Goal: Task Accomplishment & Management: Complete application form

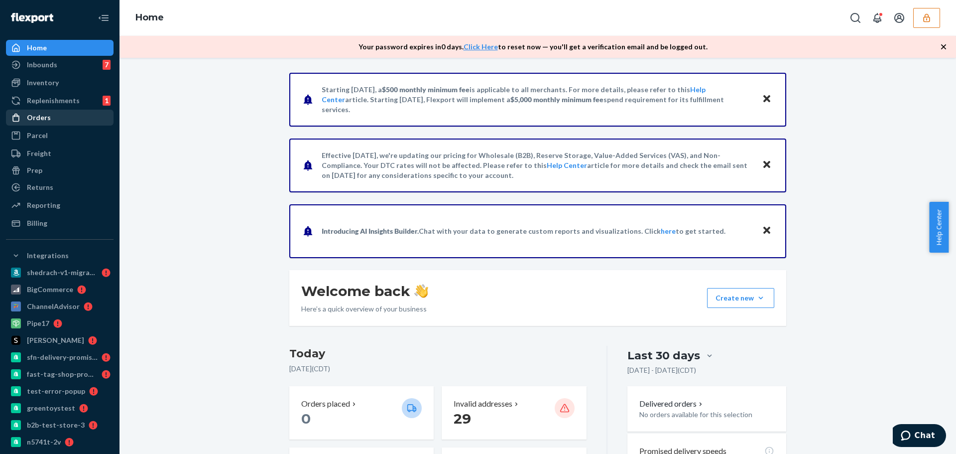
click at [63, 115] on div "Orders" at bounding box center [60, 118] width 106 height 14
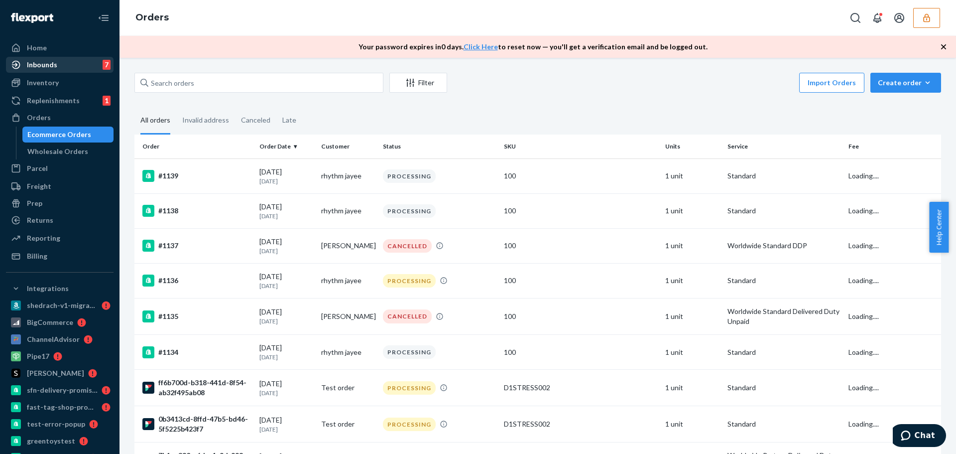
click at [51, 66] on div "Inbounds" at bounding box center [42, 65] width 30 height 10
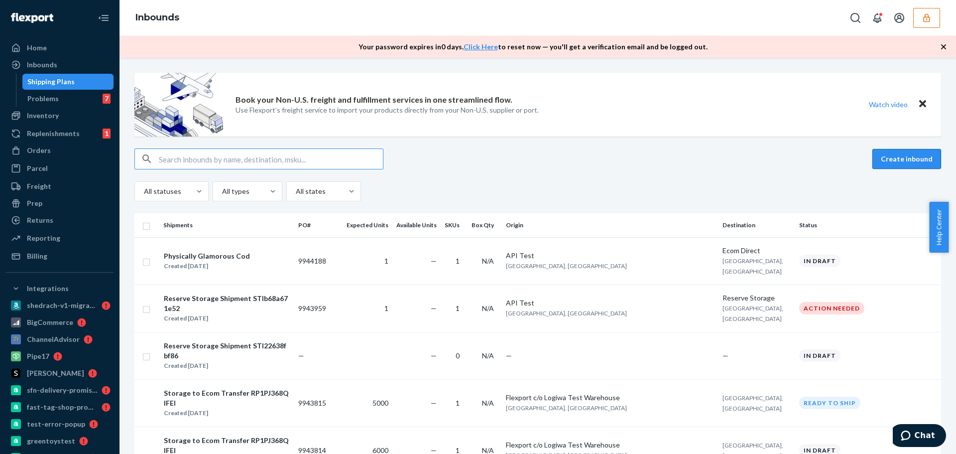
click at [911, 163] on button "Create inbound" at bounding box center [906, 159] width 69 height 20
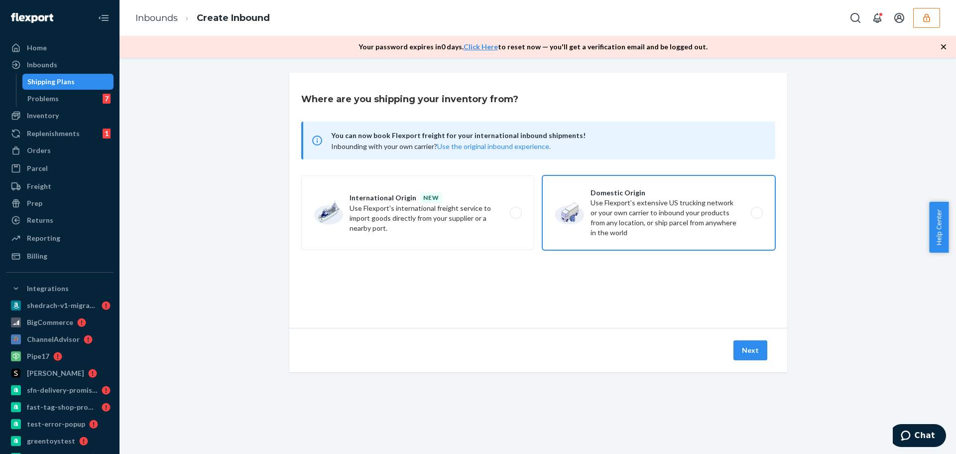
drag, startPoint x: 603, startPoint y: 201, endPoint x: 598, endPoint y: 210, distance: 10.3
click at [604, 201] on label "Domestic Origin Use Flexport’s extensive US trucking network or your own carrie…" at bounding box center [658, 212] width 233 height 75
click at [756, 210] on input "Domestic Origin Use Flexport’s extensive US trucking network or your own carrie…" at bounding box center [759, 213] width 6 height 6
radio input "true"
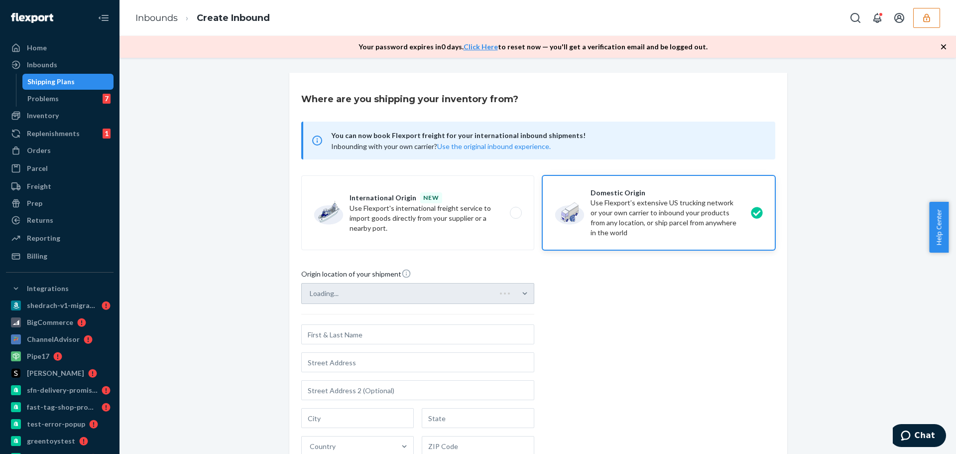
click at [487, 293] on div "Loading..." at bounding box center [417, 293] width 233 height 21
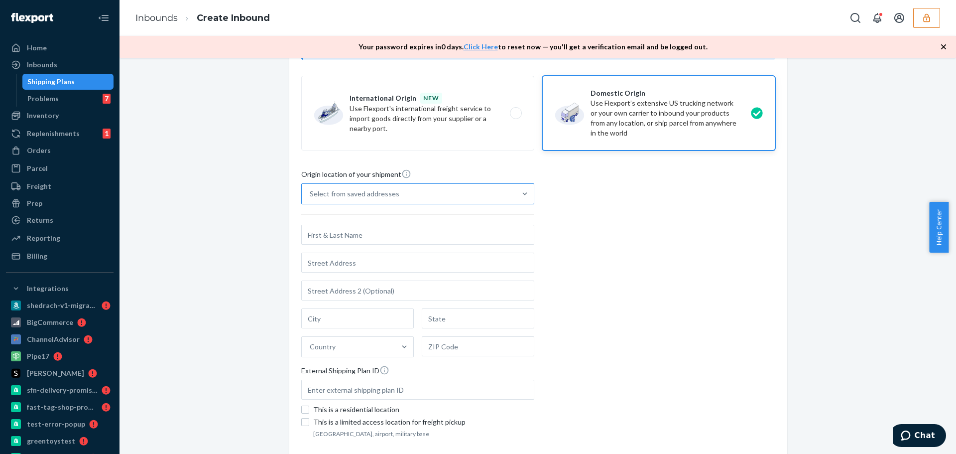
click at [505, 199] on div "Select from saved addresses" at bounding box center [409, 194] width 214 height 20
click at [311, 199] on input "Select from saved addresses" at bounding box center [310, 194] width 1 height 10
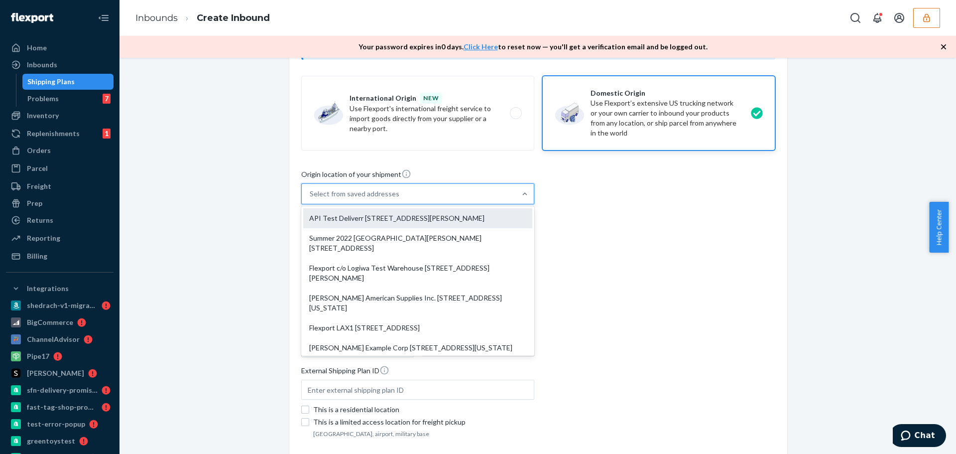
click at [473, 220] on div "API Test Deliverr [STREET_ADDRESS][PERSON_NAME]" at bounding box center [417, 218] width 229 height 20
click at [311, 199] on input "option API Test Deliverr [STREET_ADDRESS][PERSON_NAME] focused, 0 of 10. 10 res…" at bounding box center [310, 194] width 1 height 10
type input "API Test"
type input "Suite 400"
type input "[GEOGRAPHIC_DATA]"
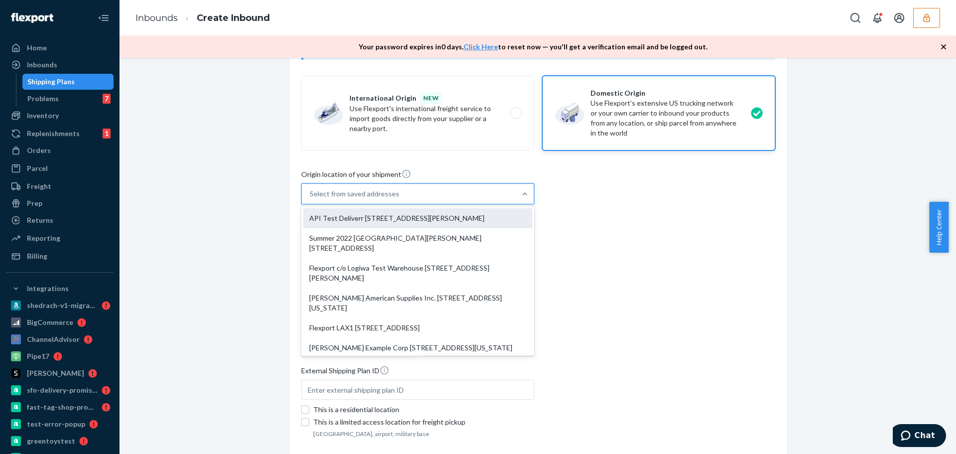
type input "CA"
type input "94105"
type input "[STREET_ADDRESS][PERSON_NAME]"
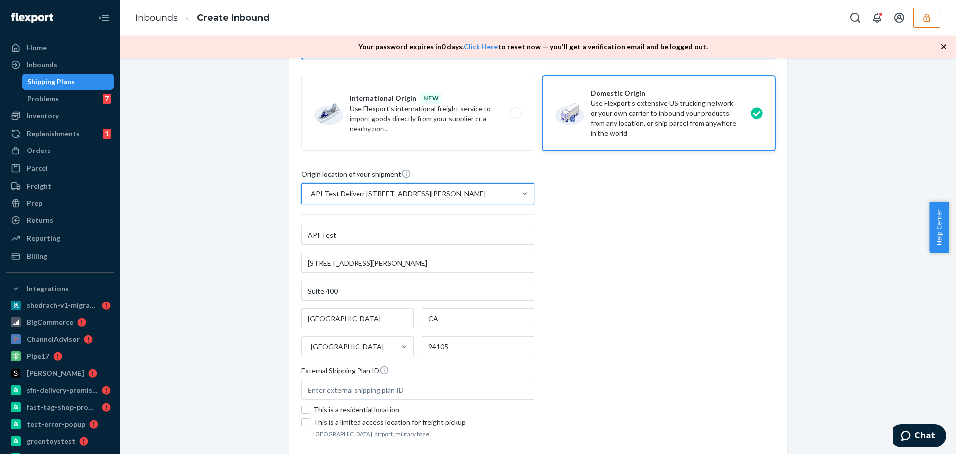
scroll to position [174, 0]
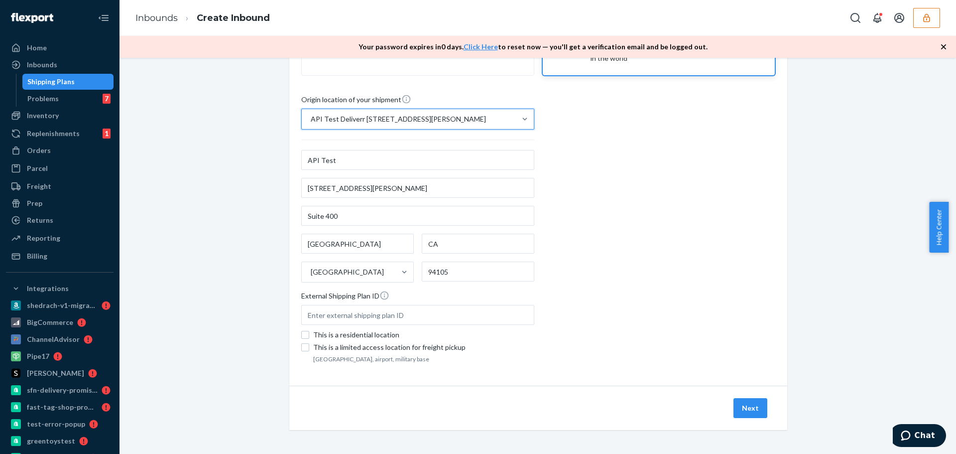
drag, startPoint x: 753, startPoint y: 404, endPoint x: 596, endPoint y: 453, distance: 164.1
click at [752, 404] on button "Next" at bounding box center [750, 408] width 34 height 20
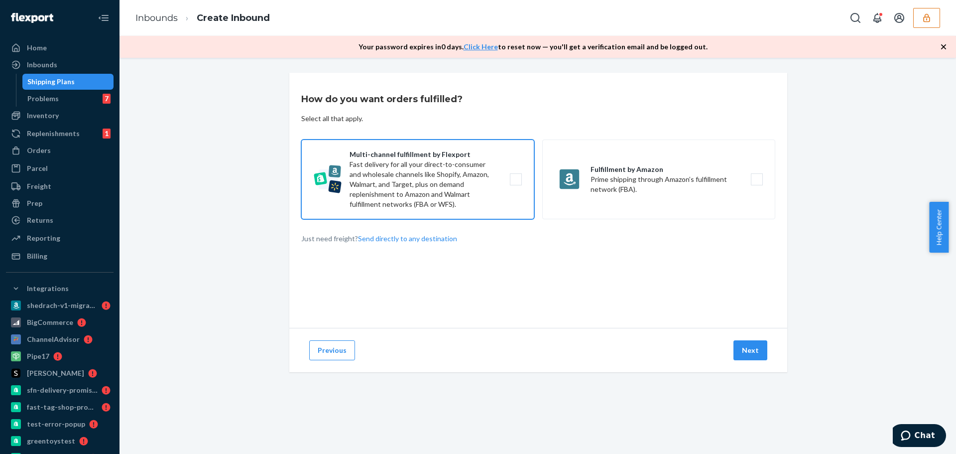
click at [407, 181] on label "Multi-channel fulfillment by Flexport Fast delivery for all your direct-to-cons…" at bounding box center [417, 179] width 233 height 80
click at [515, 181] on input "Multi-channel fulfillment by Flexport Fast delivery for all your direct-to-cons…" at bounding box center [518, 179] width 6 height 6
checkbox input "true"
click at [739, 353] on button "Next" at bounding box center [750, 350] width 34 height 20
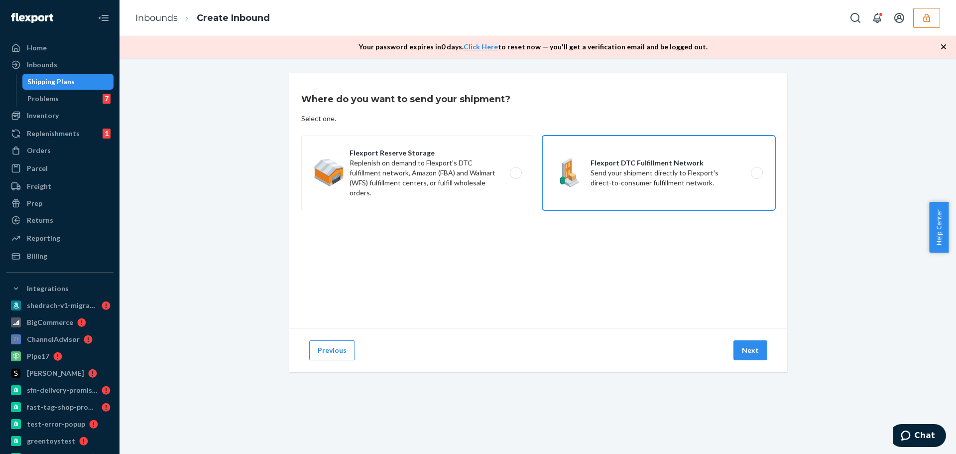
click at [608, 170] on label "Flexport DTC Fulfillment Network Send your shipment directly to Flexport's dire…" at bounding box center [658, 172] width 233 height 75
click at [756, 170] on input "Flexport DTC Fulfillment Network Send your shipment directly to Flexport's dire…" at bounding box center [759, 173] width 6 height 6
radio input "true"
click at [741, 346] on button "Next" at bounding box center [750, 350] width 34 height 20
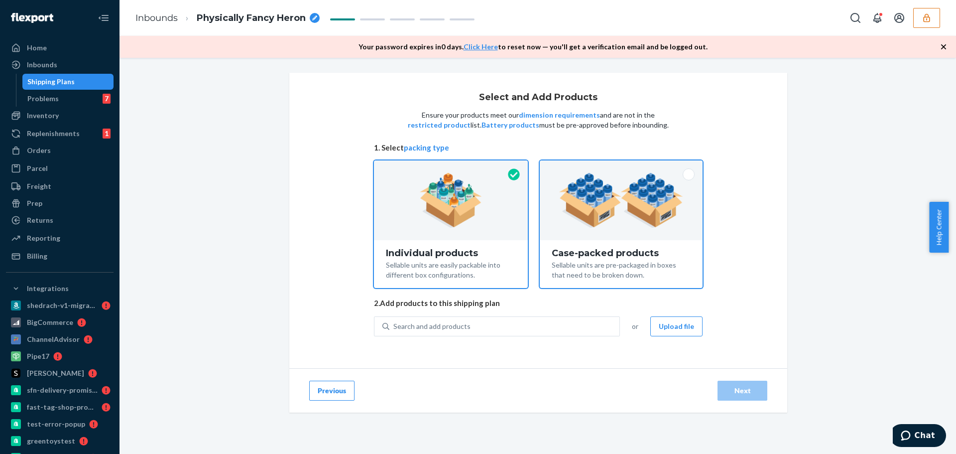
click at [588, 256] on div "Case-packed products" at bounding box center [621, 253] width 139 height 10
click at [618, 167] on input "Case-packed products Sellable units are pre-packaged in boxes that need to be b…" at bounding box center [621, 163] width 6 height 6
radio input "true"
click at [282, 206] on div "Select and Add Products Ensure your products meet our dimension requirements an…" at bounding box center [538, 247] width 512 height 348
click at [410, 220] on div at bounding box center [451, 200] width 154 height 80
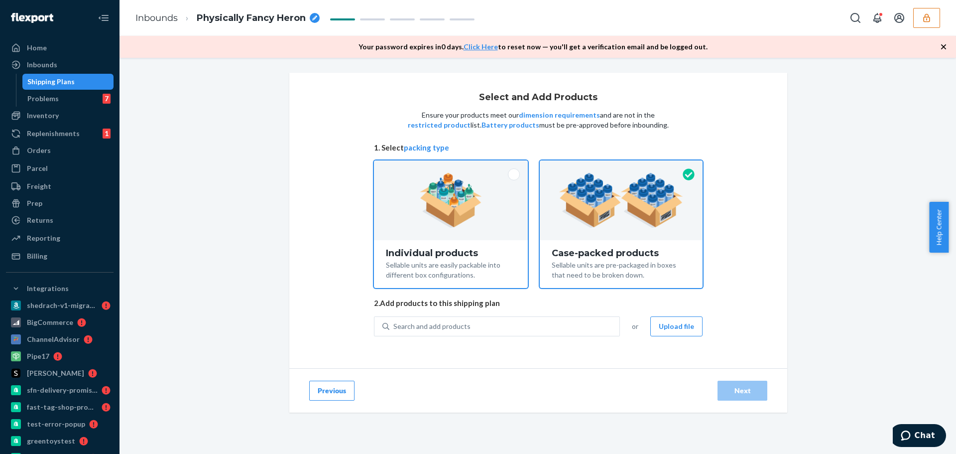
click at [448, 167] on input "Individual products Sellable units are easily packable into different box confi…" at bounding box center [451, 163] width 6 height 6
radio input "true"
radio input "false"
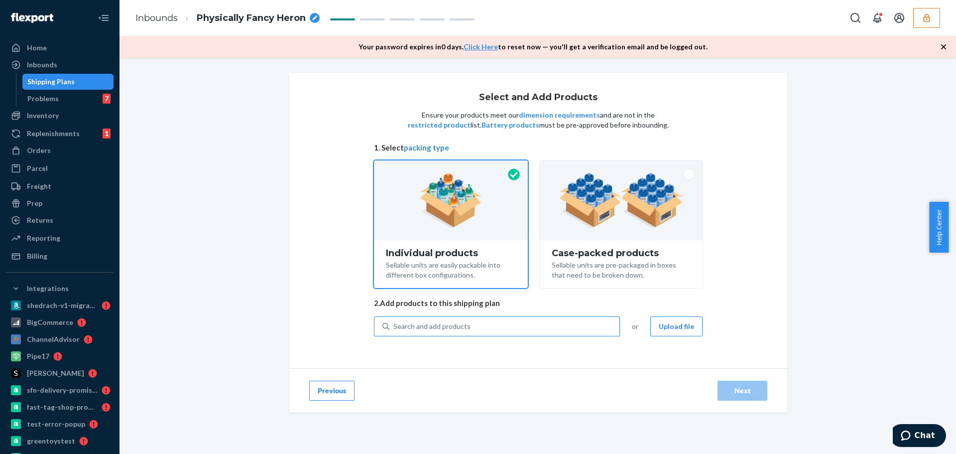
click at [560, 327] on div "Search and add products" at bounding box center [504, 326] width 230 height 18
click at [394, 327] on input "Search and add products" at bounding box center [393, 326] width 1 height 10
type input "f"
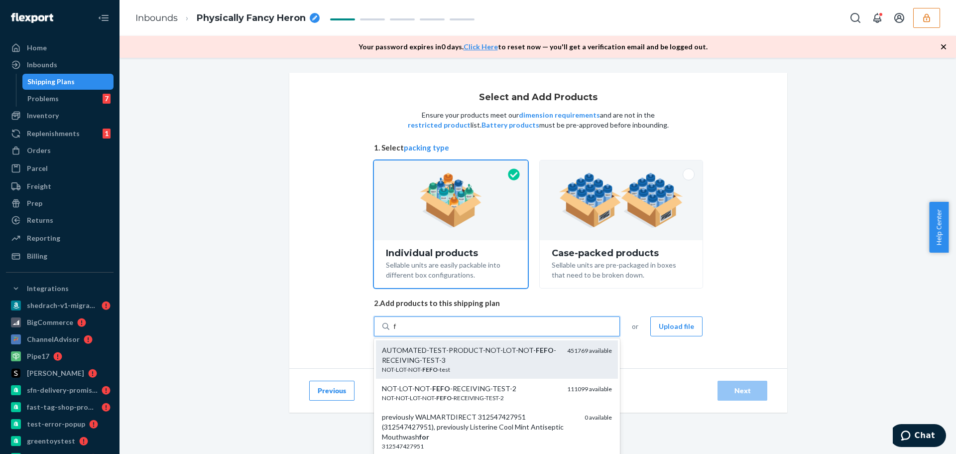
click at [530, 355] on div "AUTOMATED-TEST-PRODUCT-NOT-LOT-NOT- FEFO -RECEIVING-TEST-3" at bounding box center [470, 355] width 177 height 20
click at [397, 331] on input "f" at bounding box center [394, 326] width 3 height 10
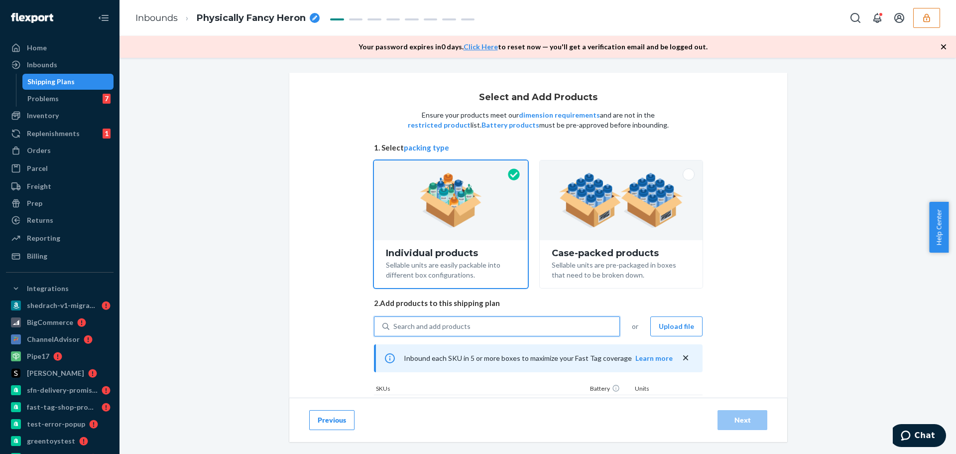
checkbox input "false"
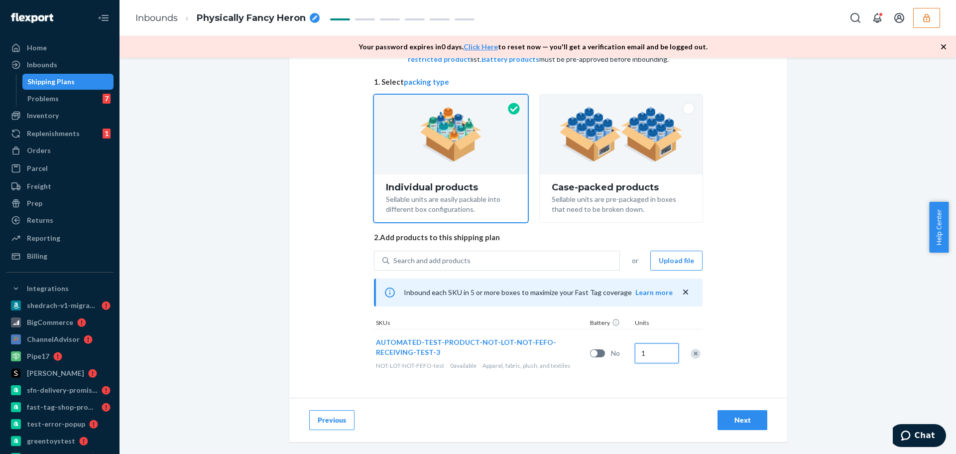
click at [646, 352] on input "1" at bounding box center [657, 353] width 44 height 20
click at [752, 420] on div "Next" at bounding box center [742, 420] width 33 height 10
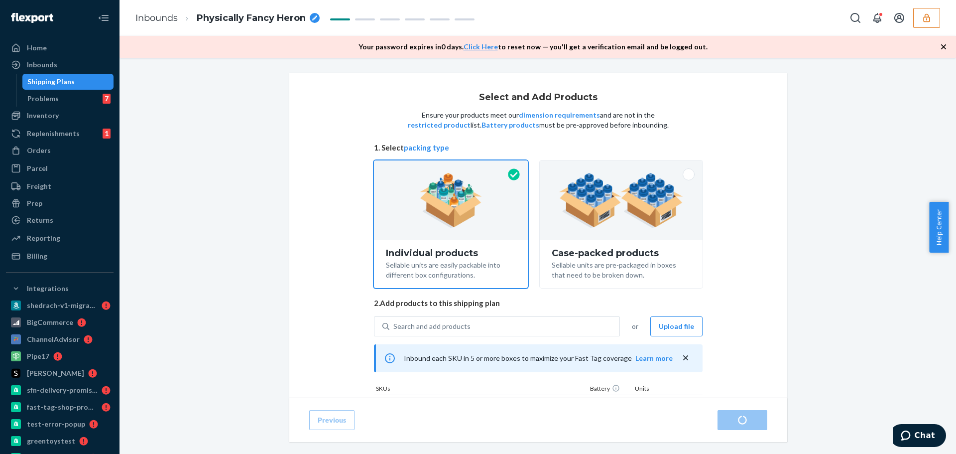
scroll to position [50, 0]
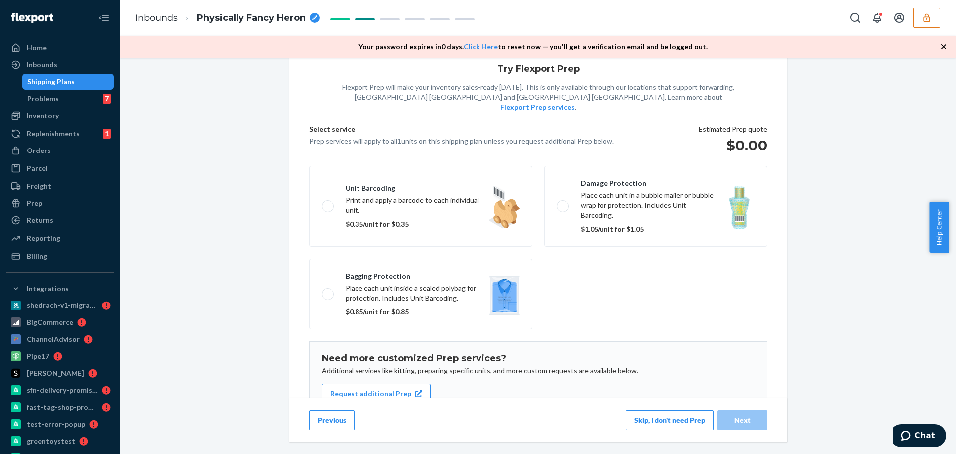
scroll to position [26, 0]
click at [337, 424] on button "Previous" at bounding box center [331, 420] width 45 height 20
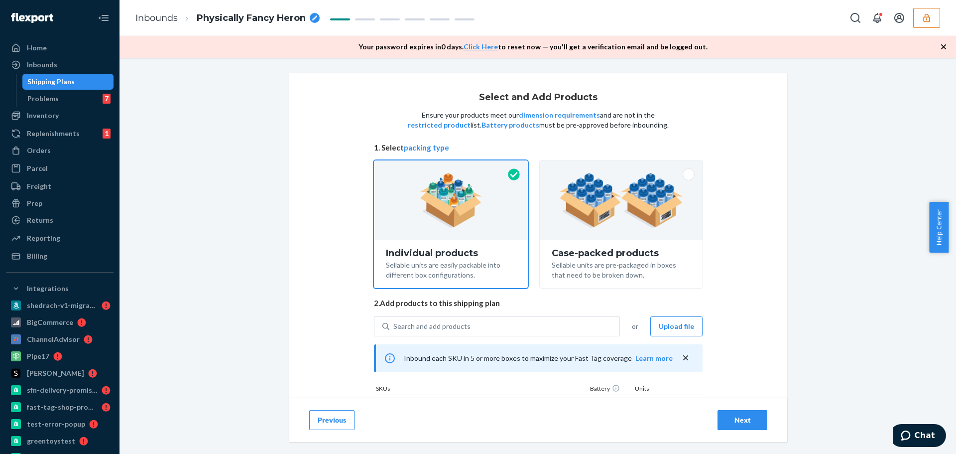
click at [337, 423] on button "Previous" at bounding box center [331, 420] width 45 height 20
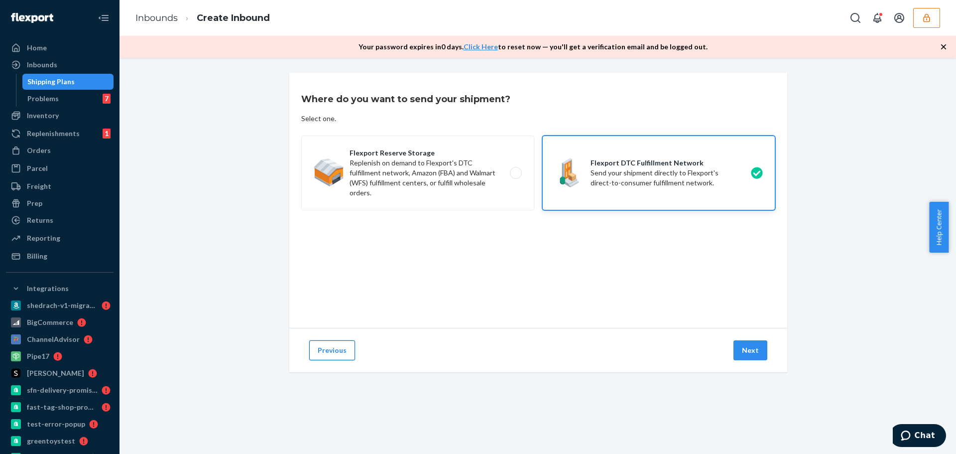
click at [332, 352] on button "Previous" at bounding box center [332, 350] width 46 height 20
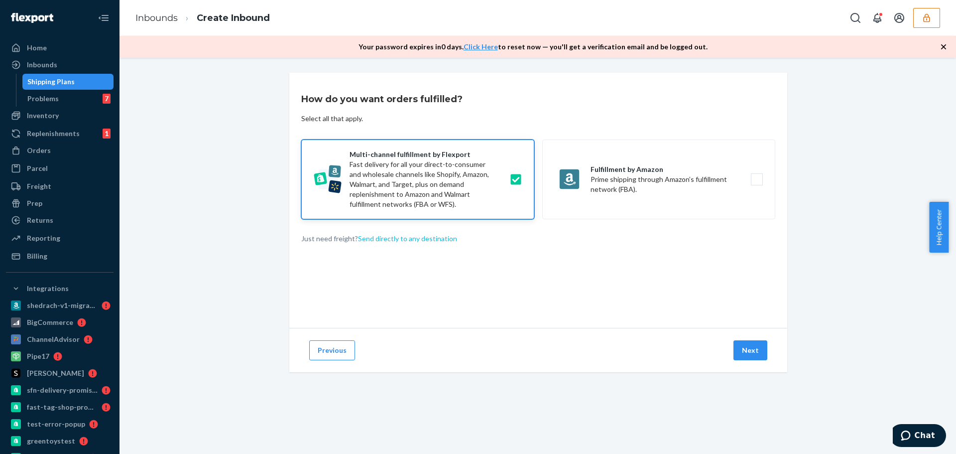
click at [392, 239] on button "Send directly to any destination" at bounding box center [407, 238] width 99 height 10
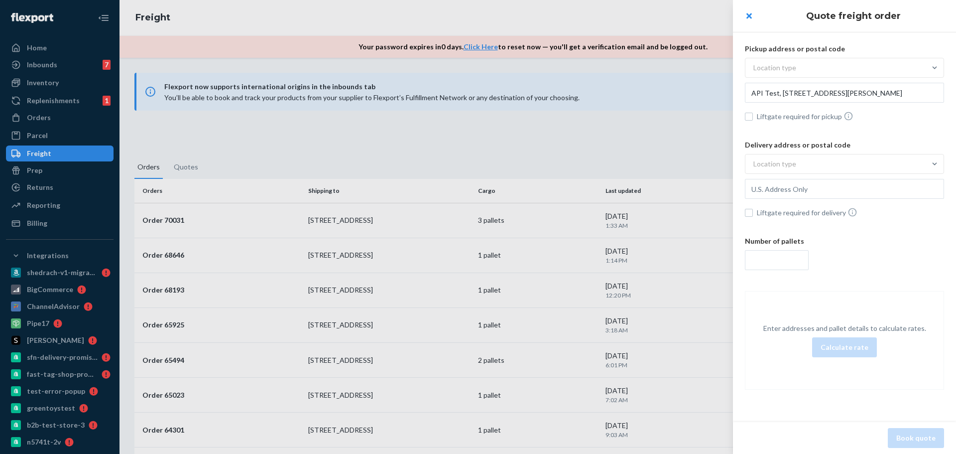
click at [568, 373] on div at bounding box center [478, 227] width 956 height 454
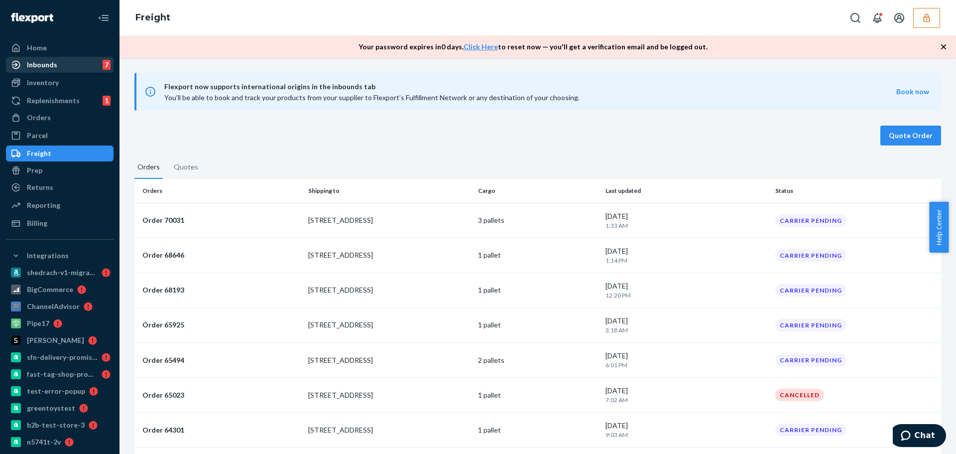
click at [48, 61] on div "Inbounds" at bounding box center [42, 65] width 30 height 10
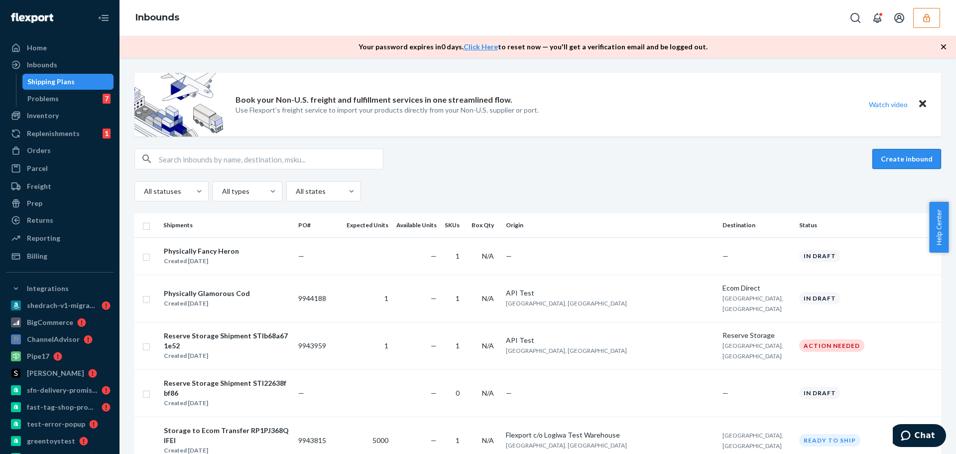
click at [887, 157] on button "Create inbound" at bounding box center [906, 159] width 69 height 20
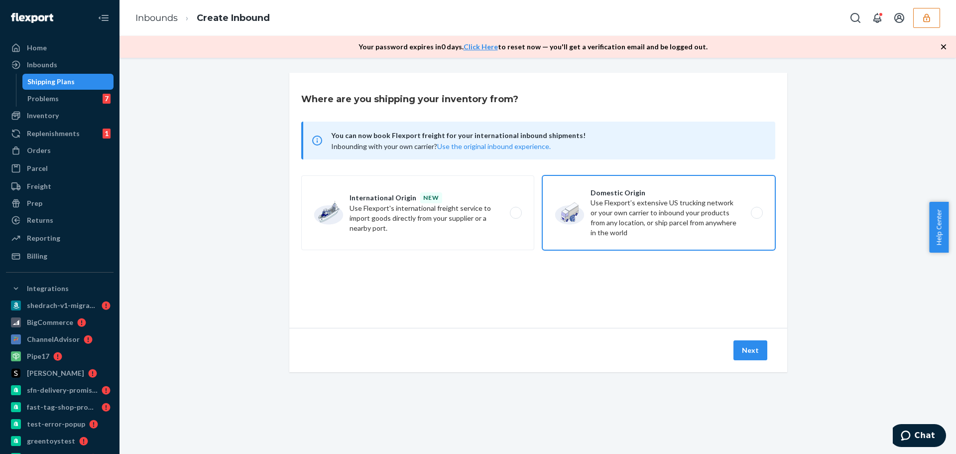
click at [643, 231] on label "Domestic Origin Use Flexport’s extensive US trucking network or your own carrie…" at bounding box center [658, 212] width 233 height 75
click at [756, 216] on input "Domestic Origin Use Flexport’s extensive US trucking network or your own carrie…" at bounding box center [759, 213] width 6 height 6
radio input "true"
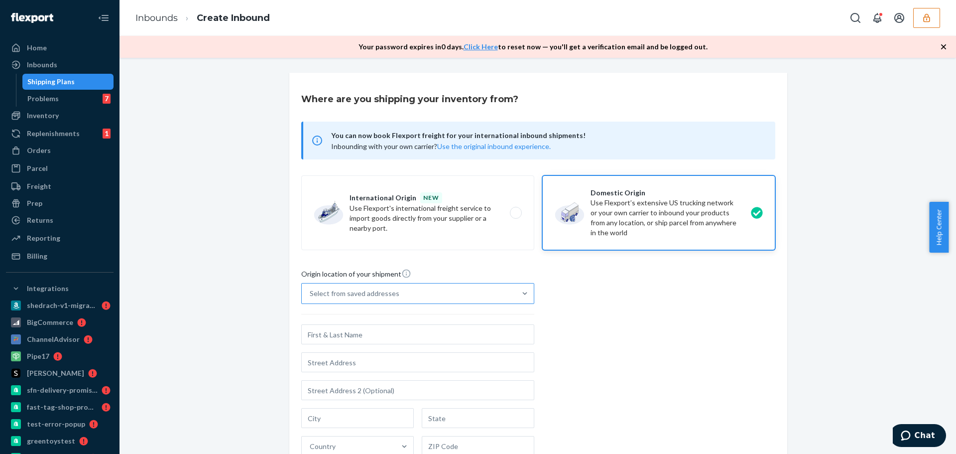
click at [446, 295] on div "Select from saved addresses" at bounding box center [409, 293] width 214 height 20
click at [311, 295] on input "Select from saved addresses" at bounding box center [310, 293] width 1 height 10
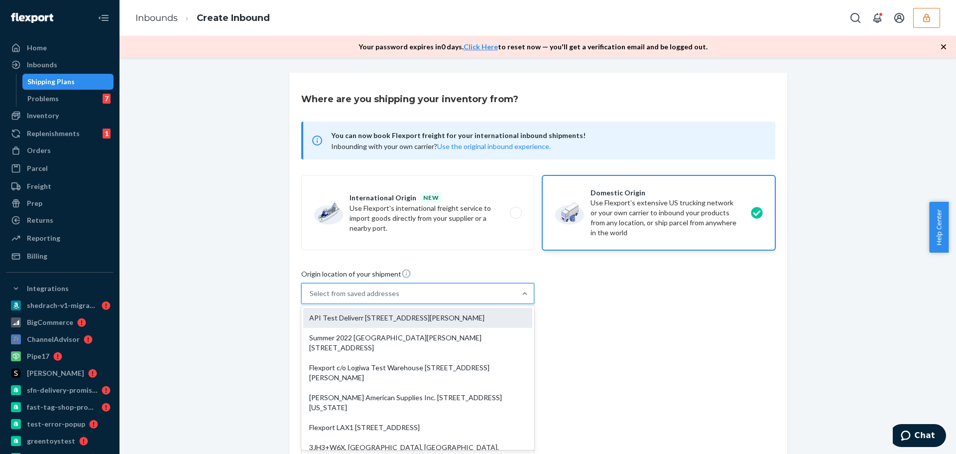
click at [432, 323] on div "API Test Deliverr [STREET_ADDRESS][PERSON_NAME]" at bounding box center [417, 318] width 229 height 20
click at [311, 298] on input "option API Test Deliverr [STREET_ADDRESS][PERSON_NAME] focused, 1 of 10. 10 res…" at bounding box center [310, 293] width 1 height 10
type input "API Test"
type input "[STREET_ADDRESS][PERSON_NAME]"
type input "Suite 400"
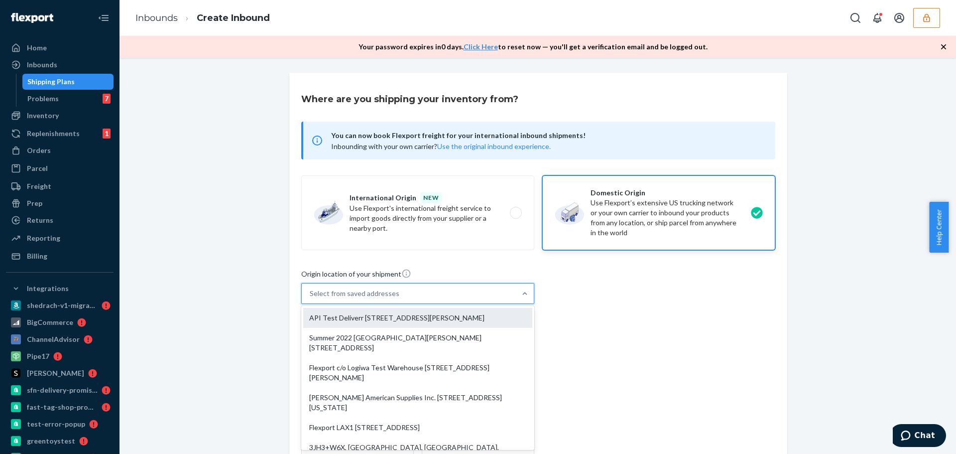
type input "[GEOGRAPHIC_DATA]"
type input "CA"
type input "94105"
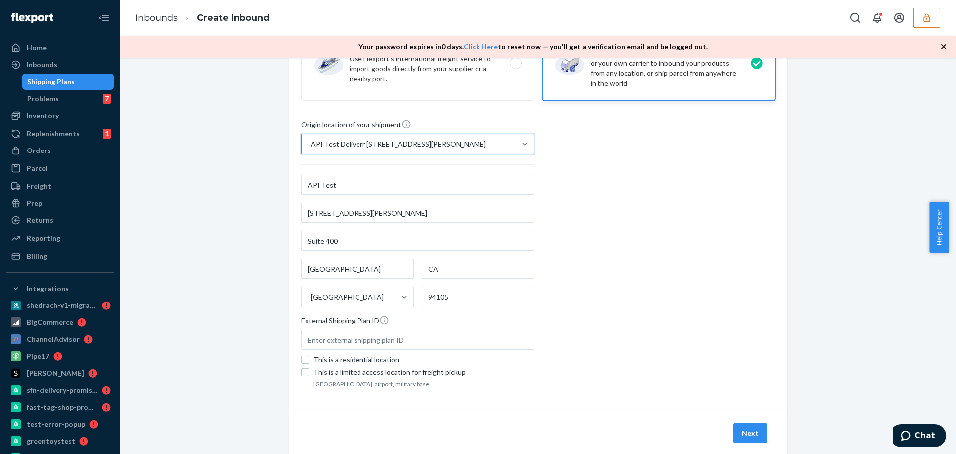
scroll to position [174, 0]
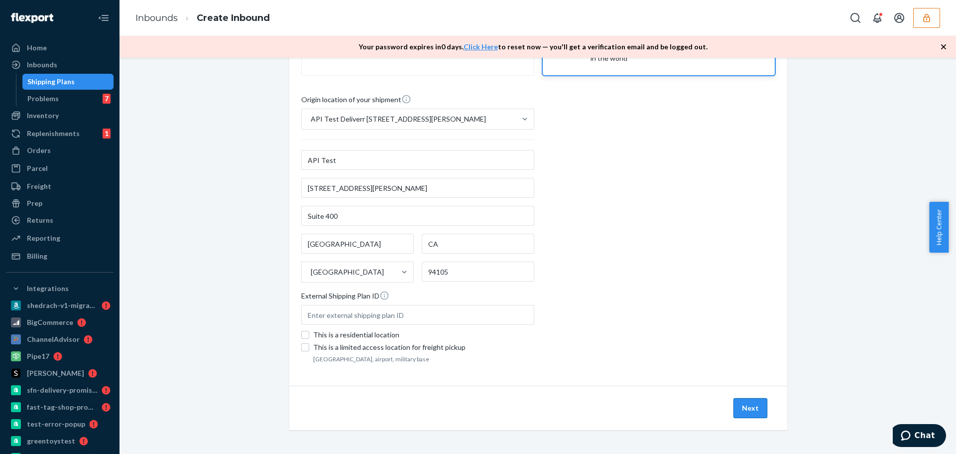
click at [746, 411] on button "Next" at bounding box center [750, 408] width 34 height 20
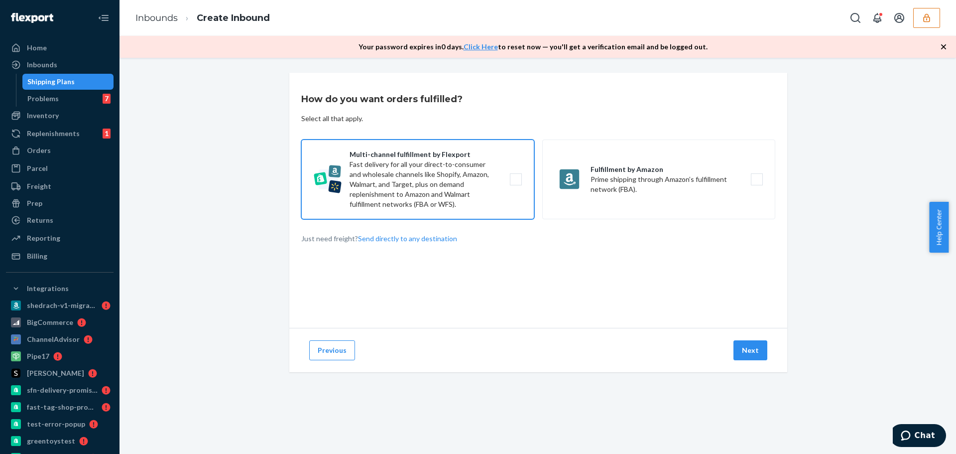
click at [424, 186] on label "Multi-channel fulfillment by Flexport Fast delivery for all your direct-to-cons…" at bounding box center [417, 179] width 233 height 80
click at [515, 183] on input "Multi-channel fulfillment by Flexport Fast delivery for all your direct-to-cons…" at bounding box center [518, 179] width 6 height 6
checkbox input "true"
click at [756, 354] on button "Next" at bounding box center [750, 350] width 34 height 20
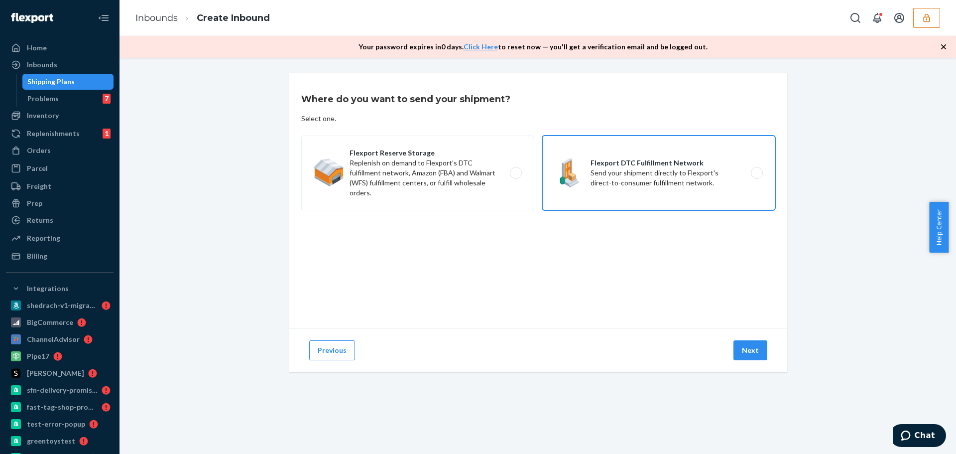
click at [566, 176] on label "Flexport DTC Fulfillment Network Send your shipment directly to Flexport's dire…" at bounding box center [658, 172] width 233 height 75
click at [756, 176] on input "Flexport DTC Fulfillment Network Send your shipment directly to Flexport's dire…" at bounding box center [759, 173] width 6 height 6
radio input "true"
click at [743, 354] on button "Next" at bounding box center [750, 350] width 34 height 20
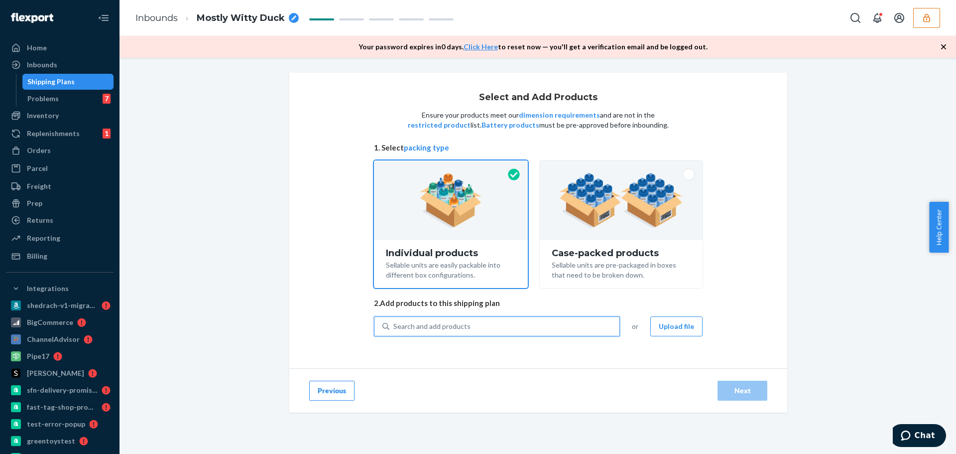
click at [456, 328] on div "Search and add products" at bounding box center [431, 326] width 77 height 10
click at [394, 328] on input "0 results available. Use Up and Down to choose options, press Enter to select t…" at bounding box center [393, 326] width 1 height 10
type input "f"
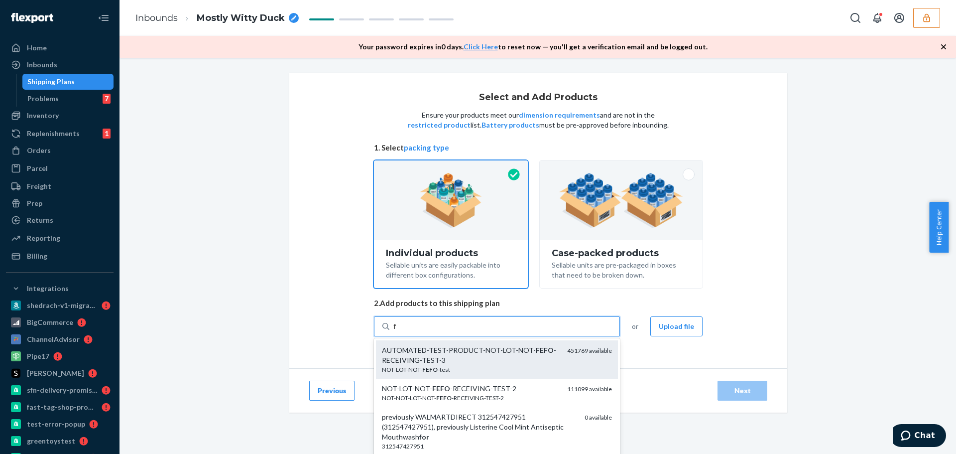
click at [412, 352] on div "AUTOMATED-TEST-PRODUCT-NOT-LOT-NOT- FEFO -RECEIVING-TEST-3" at bounding box center [470, 355] width 177 height 20
click at [397, 331] on input "f" at bounding box center [394, 326] width 3 height 10
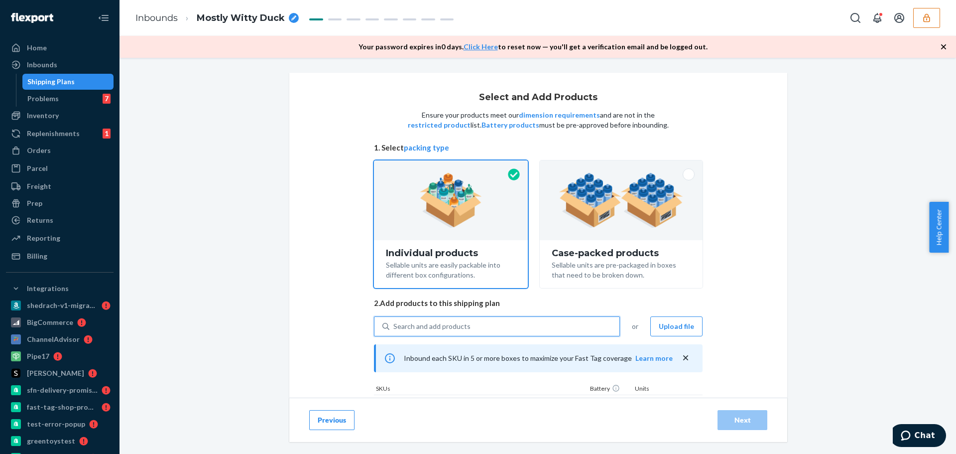
scroll to position [66, 0]
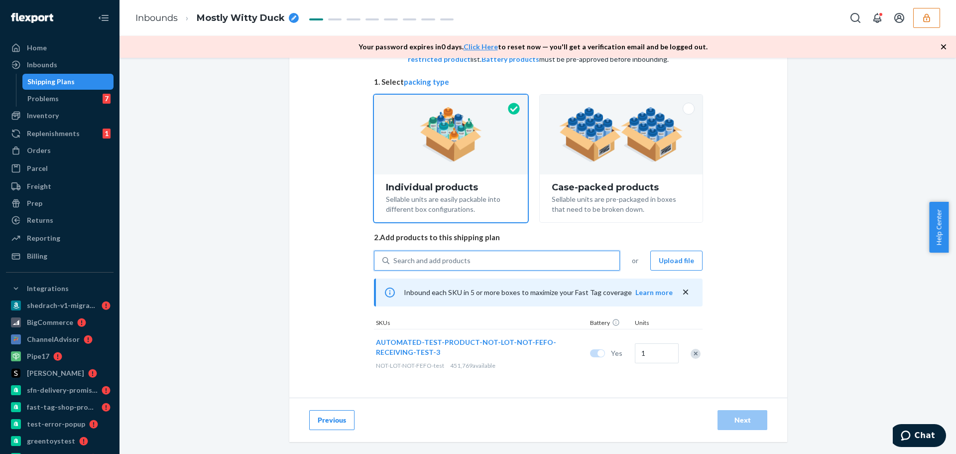
checkbox input "false"
click at [732, 419] on div "Next" at bounding box center [742, 420] width 33 height 10
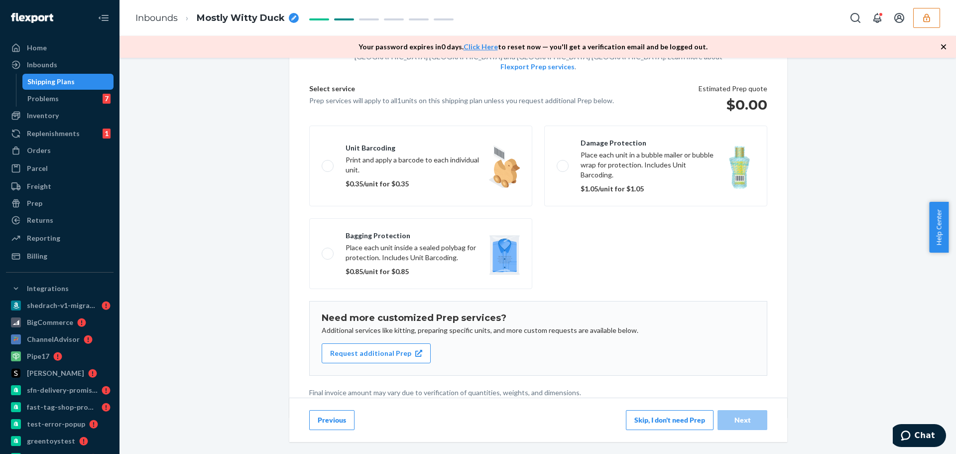
scroll to position [19, 0]
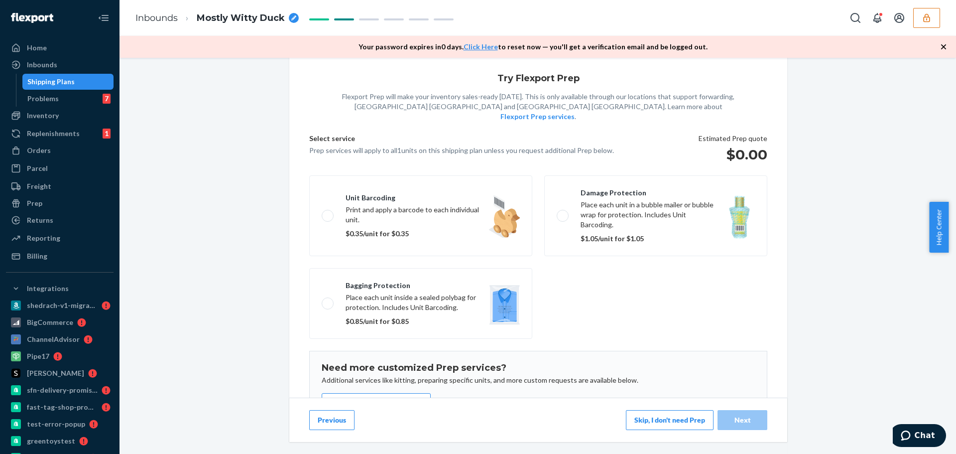
click at [653, 420] on button "Skip, I don't need Prep" at bounding box center [670, 420] width 88 height 20
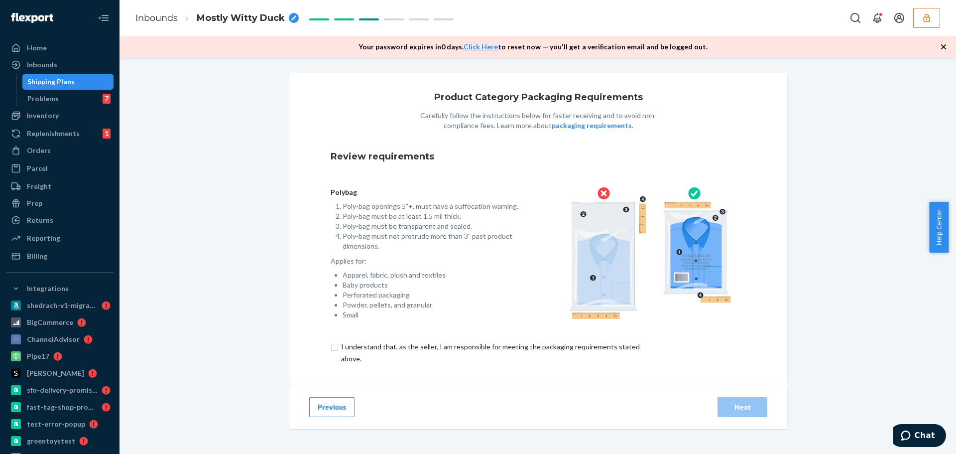
click at [329, 408] on button "Previous" at bounding box center [331, 407] width 45 height 20
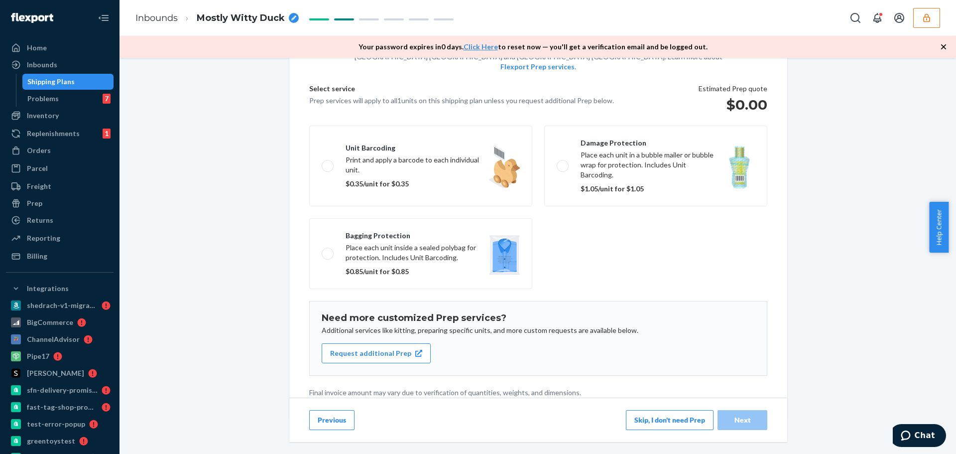
scroll to position [19, 0]
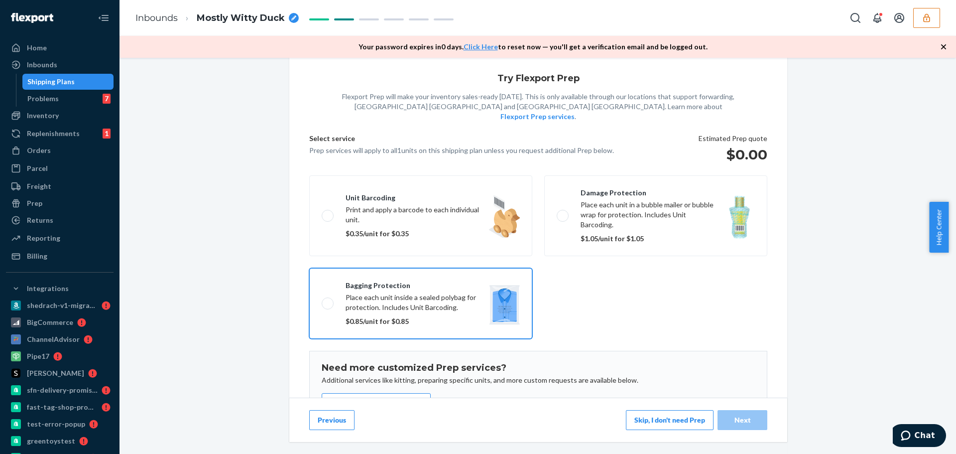
click at [427, 281] on label "Bagging protection Place each unit inside a sealed polybag for protection. Incl…" at bounding box center [420, 303] width 223 height 71
click at [328, 300] on input "Bagging protection Place each unit inside a sealed polybag for protection. Incl…" at bounding box center [325, 303] width 6 height 6
checkbox input "true"
click at [340, 393] on button "Request additional Prep" at bounding box center [376, 403] width 109 height 20
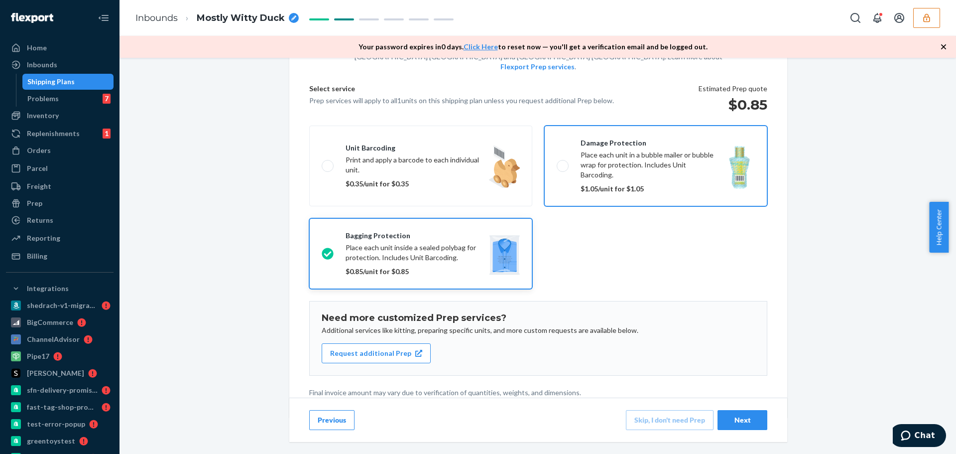
click at [631, 151] on label "Damage protection Place each unit in a bubble mailer or bubble wrap for protect…" at bounding box center [655, 165] width 223 height 81
click at [563, 162] on input "Damage protection Place each unit in a bubble mailer or bubble wrap for protect…" at bounding box center [560, 165] width 6 height 6
checkbox input "true"
click at [403, 234] on label "Bagging protection Place each unit inside a sealed polybag for protection. Incl…" at bounding box center [420, 253] width 223 height 71
click at [328, 250] on input "Bagging protection Place each unit inside a sealed polybag for protection. Incl…" at bounding box center [325, 253] width 6 height 6
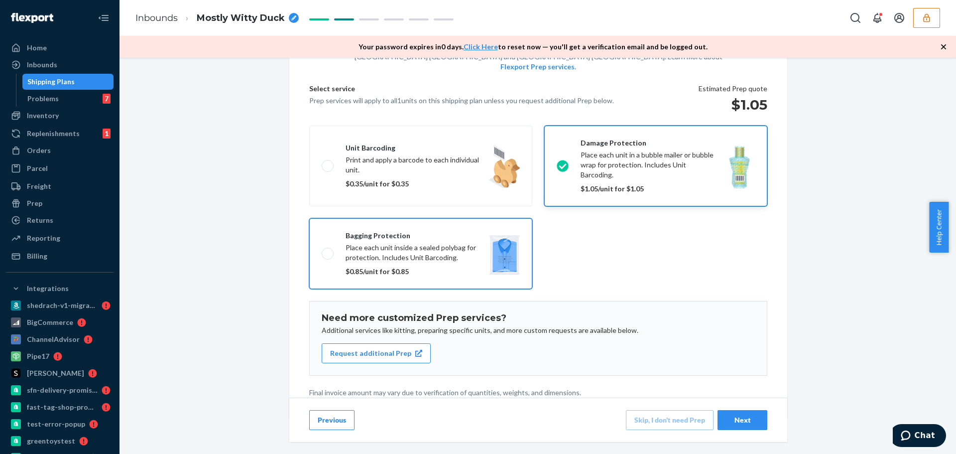
checkbox input "true"
checkbox input "false"
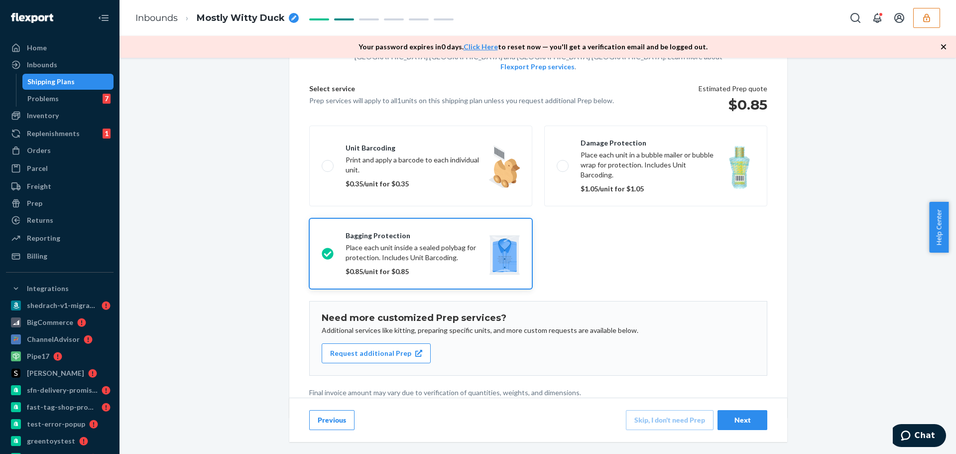
click at [726, 424] on div "Next" at bounding box center [742, 420] width 33 height 10
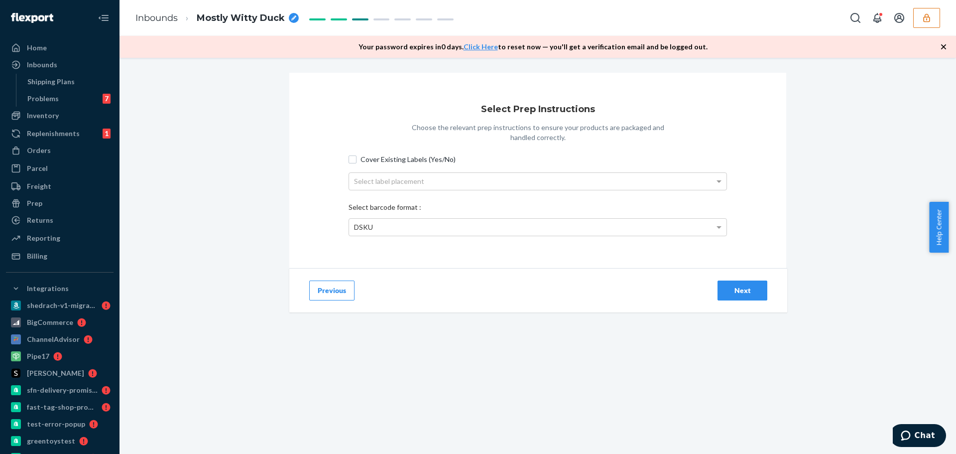
click at [398, 160] on span "Cover Existing Labels (Yes/No)" at bounding box center [543, 159] width 366 height 10
click at [356, 160] on input "Cover Existing Labels (Yes/No)" at bounding box center [352, 159] width 8 height 8
click at [404, 180] on div "Select label placement" at bounding box center [537, 181] width 377 height 17
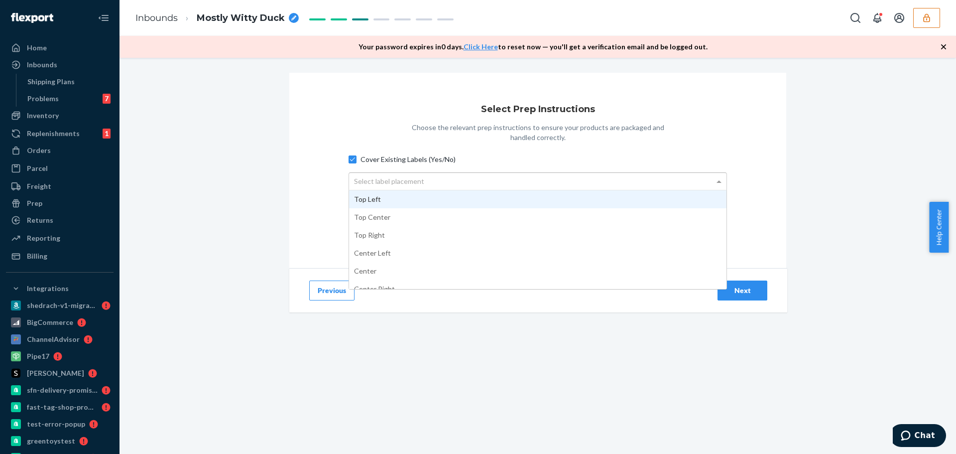
scroll to position [63, 0]
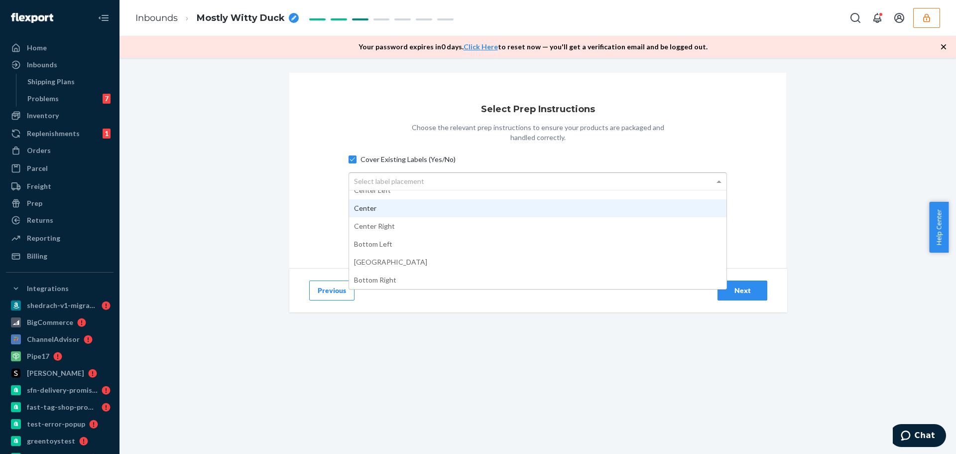
click at [318, 200] on div "Select Prep Instructions Choose the relevant prep instructions to ensure your p…" at bounding box center [537, 170] width 497 height 195
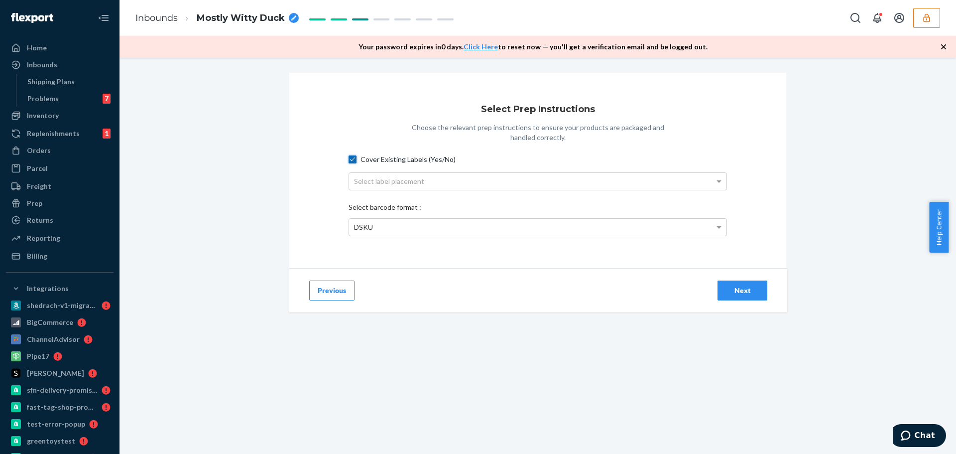
click at [350, 156] on input "Cover Existing Labels (Yes/No)" at bounding box center [352, 159] width 8 height 8
checkbox input "false"
click at [340, 287] on button "Previous" at bounding box center [331, 290] width 45 height 20
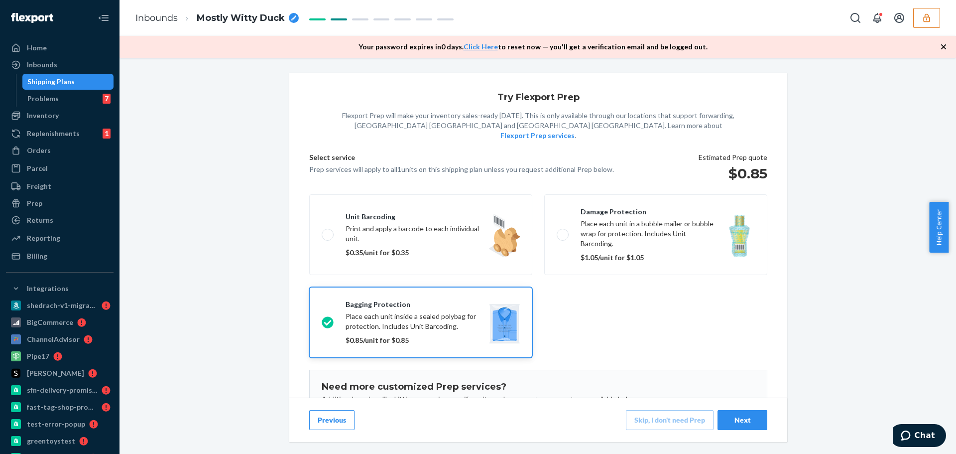
scroll to position [69, 0]
